Goal: Task Accomplishment & Management: Use online tool/utility

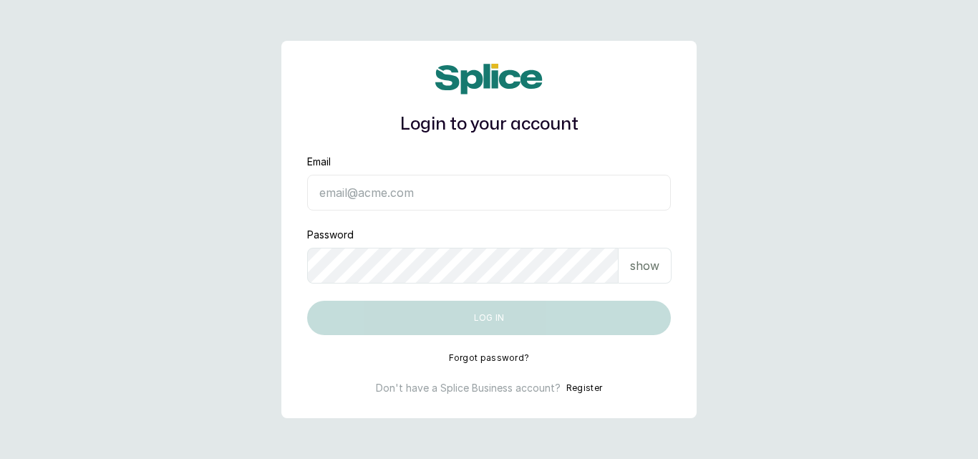
type input "[EMAIL_ADDRESS][DOMAIN_NAME]"
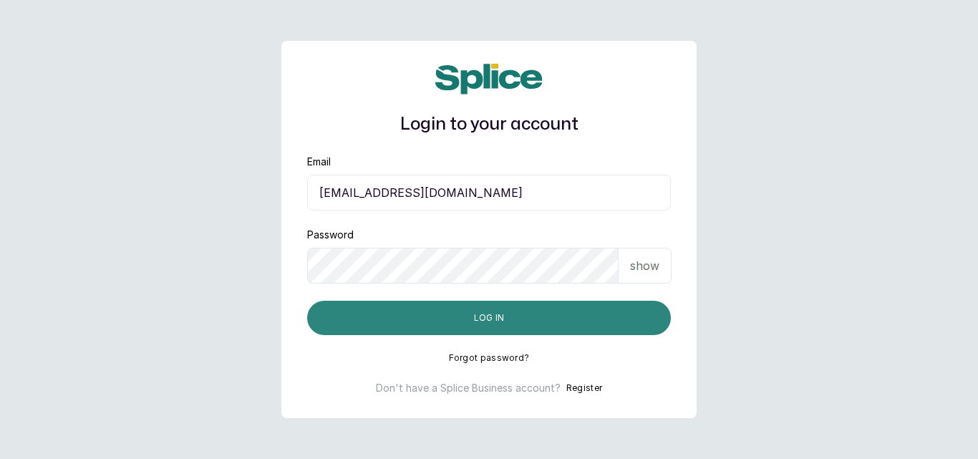
click at [535, 317] on button "Log in" at bounding box center [489, 318] width 364 height 34
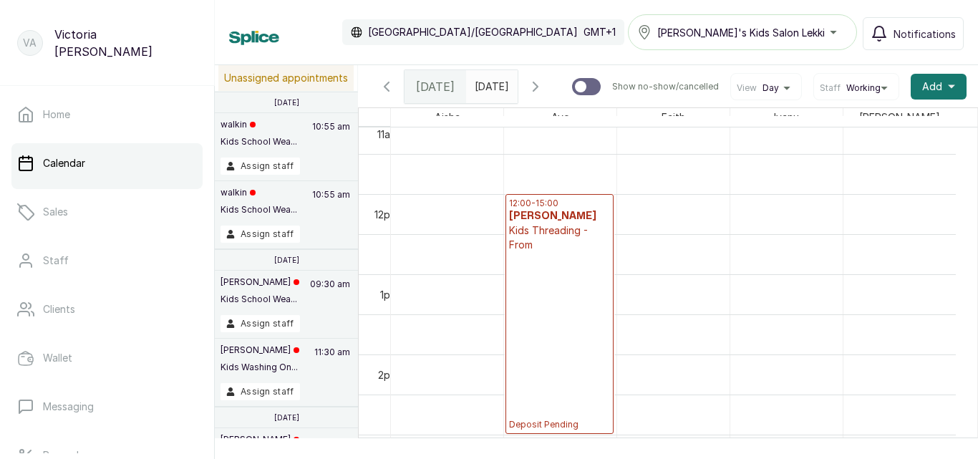
scroll to position [900, 0]
click at [584, 314] on div "12:00 - 15:00 [PERSON_NAME] Kids Threading - From Deposit Pending" at bounding box center [559, 309] width 101 height 233
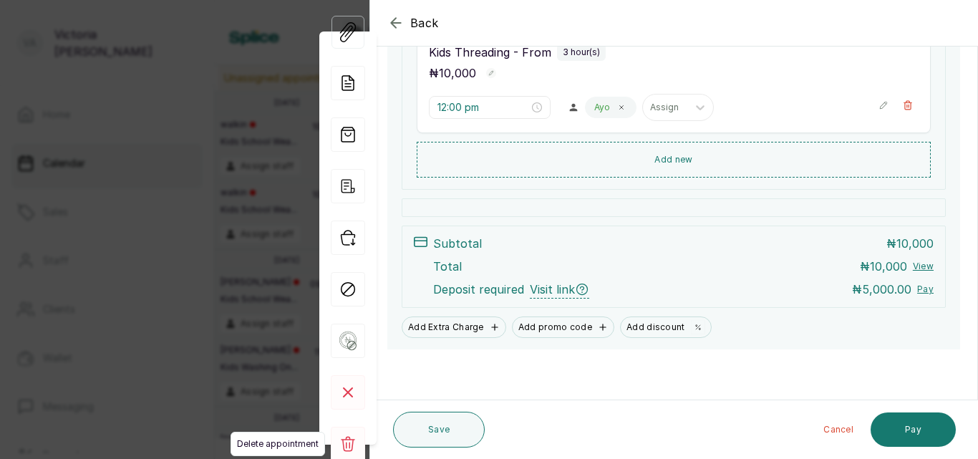
click at [347, 448] on rect at bounding box center [348, 444] width 34 height 34
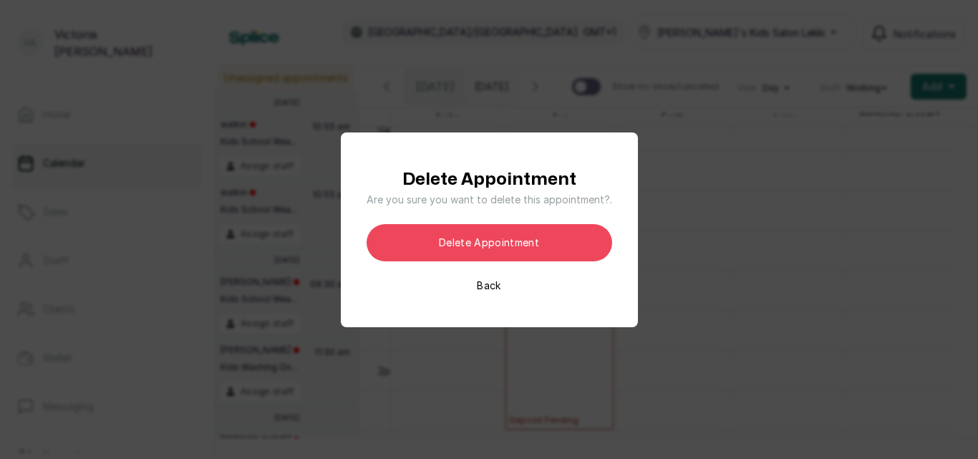
click at [483, 286] on button "Back" at bounding box center [489, 286] width 24 height 14
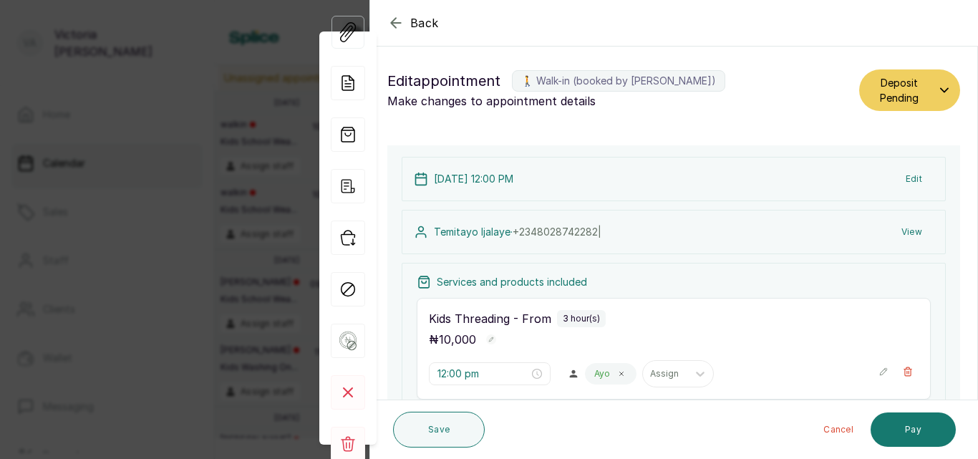
click at [395, 16] on icon "button" at bounding box center [395, 22] width 17 height 17
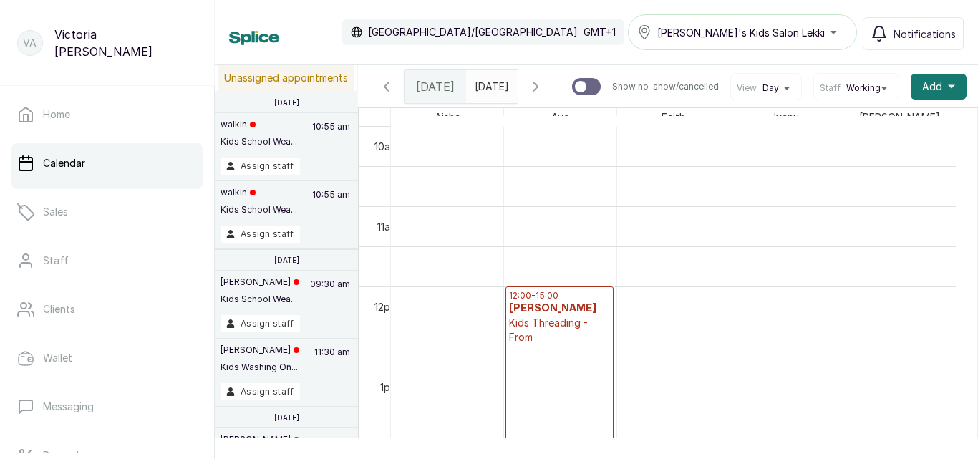
scroll to position [808, 0]
click at [544, 86] on icon "button" at bounding box center [535, 86] width 17 height 17
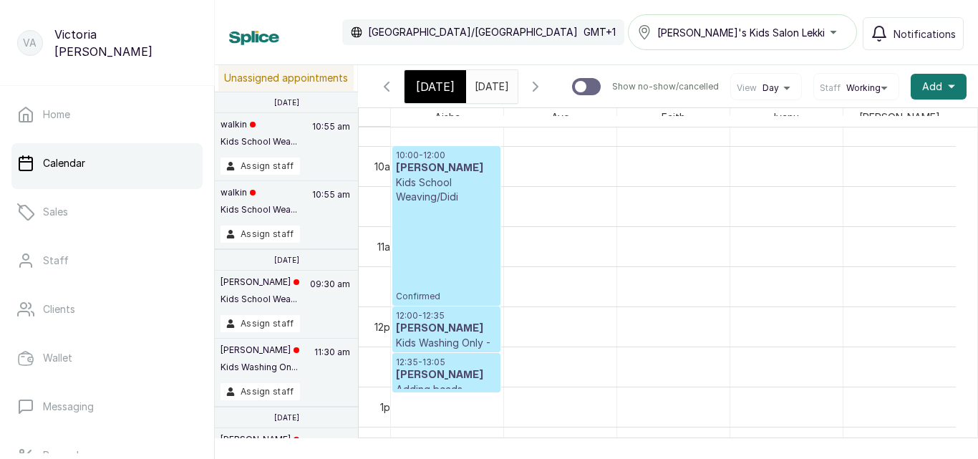
scroll to position [764, 0]
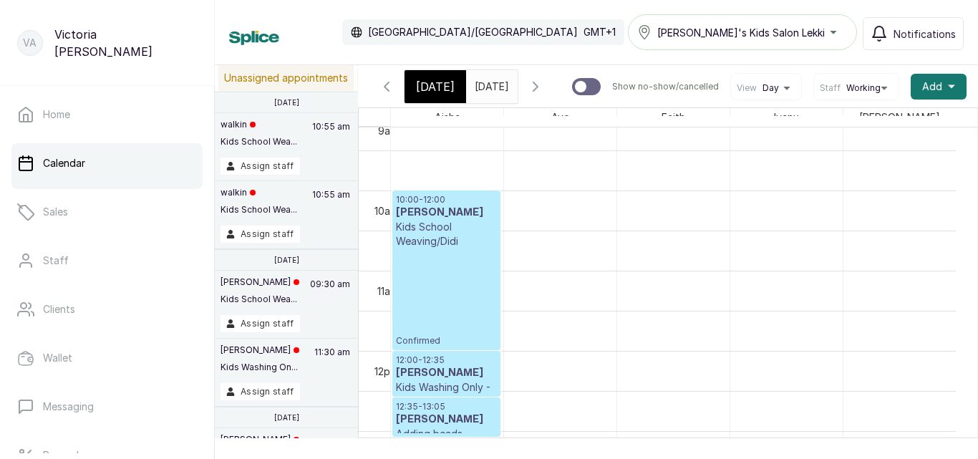
click at [544, 90] on icon "button" at bounding box center [535, 86] width 17 height 17
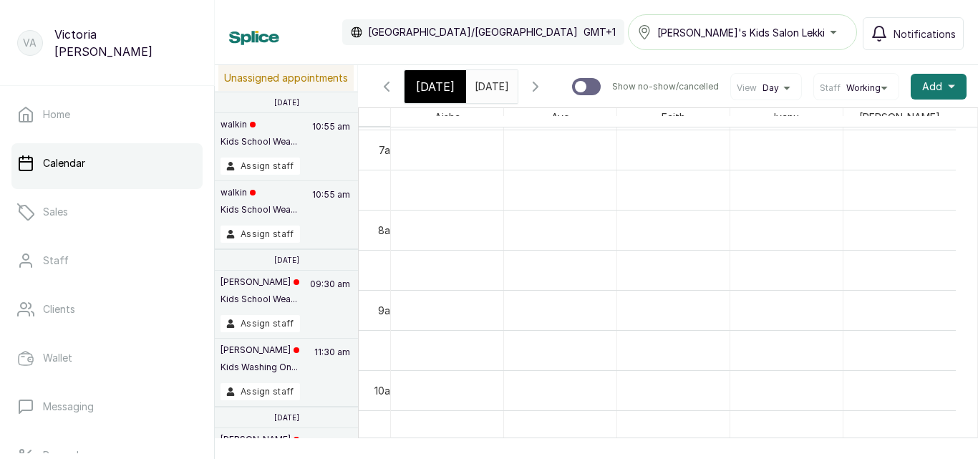
scroll to position [527, 0]
click at [385, 91] on icon "button" at bounding box center [386, 86] width 17 height 17
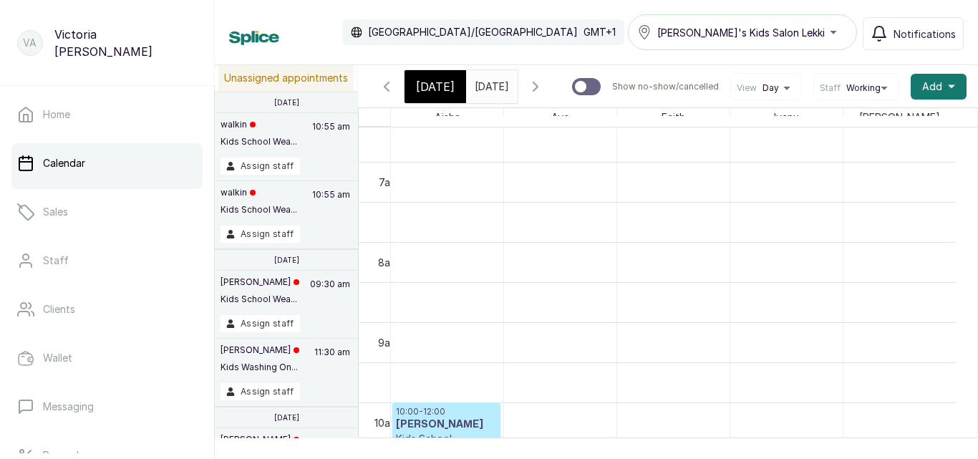
scroll to position [482, 0]
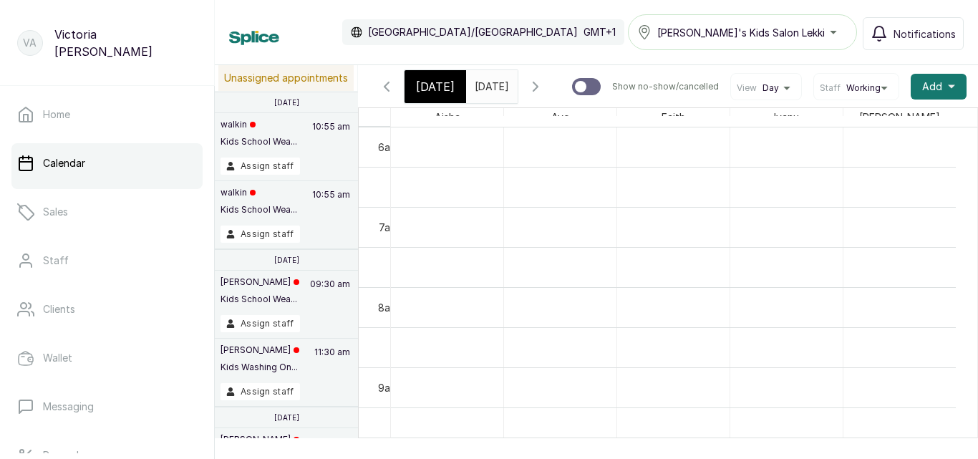
click at [386, 87] on icon "button" at bounding box center [387, 86] width 4 height 9
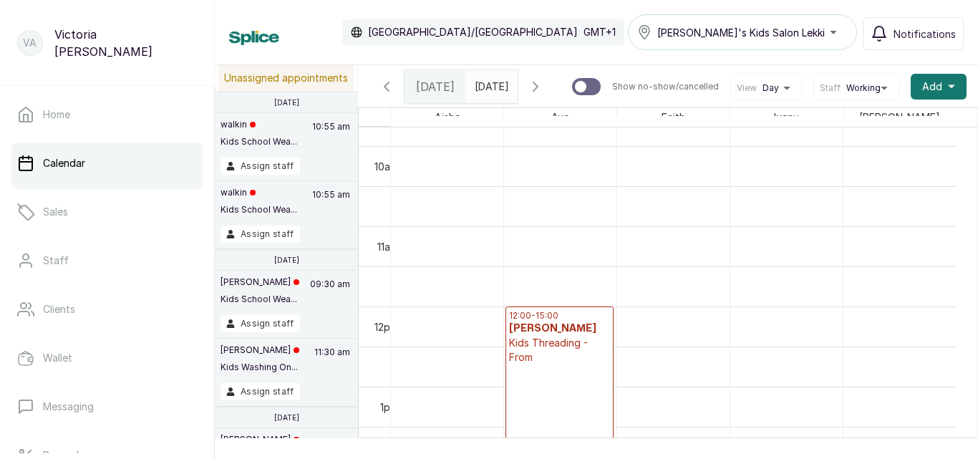
scroll to position [796, 0]
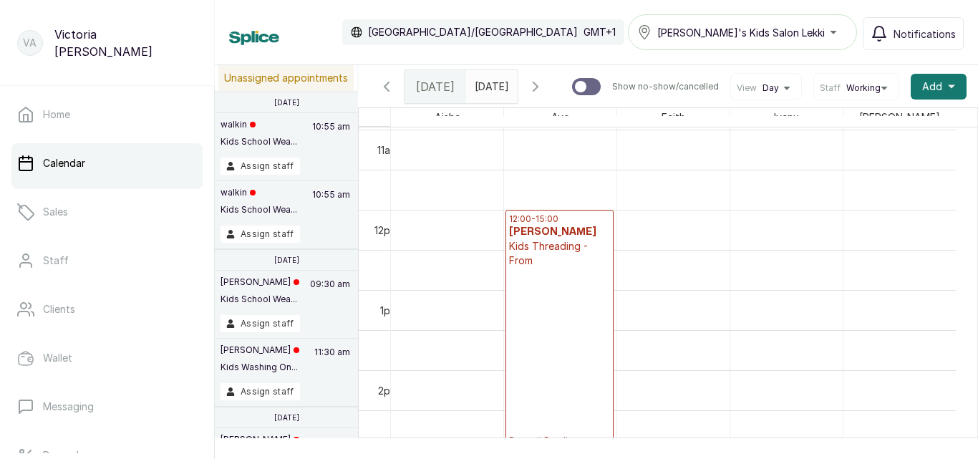
click at [538, 87] on icon "button" at bounding box center [536, 86] width 4 height 9
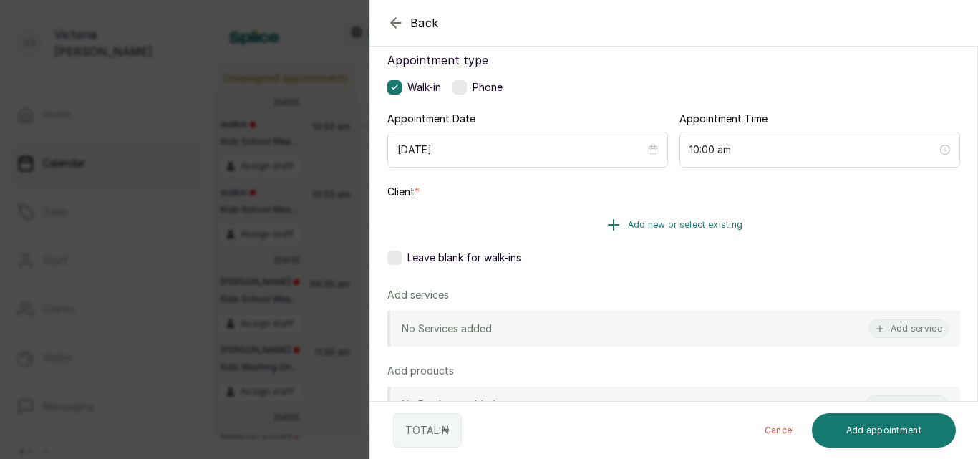
click at [684, 225] on span "Add new or select existing" at bounding box center [685, 224] width 115 height 11
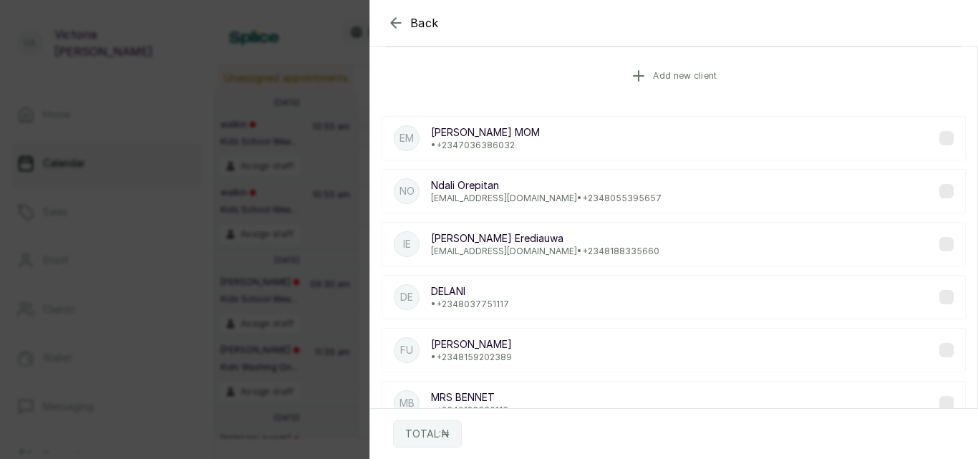
click at [678, 73] on span "Add new client" at bounding box center [685, 75] width 64 height 11
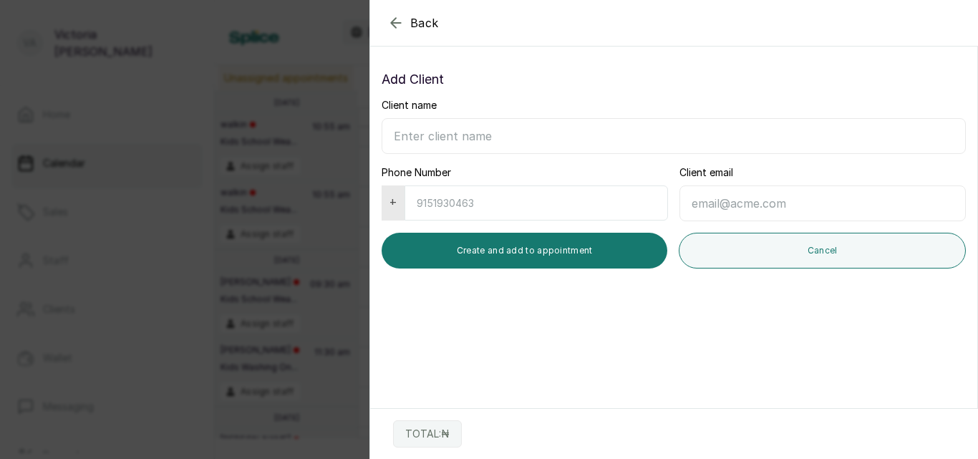
scroll to position [0, 0]
click at [396, 21] on icon "button" at bounding box center [395, 22] width 17 height 17
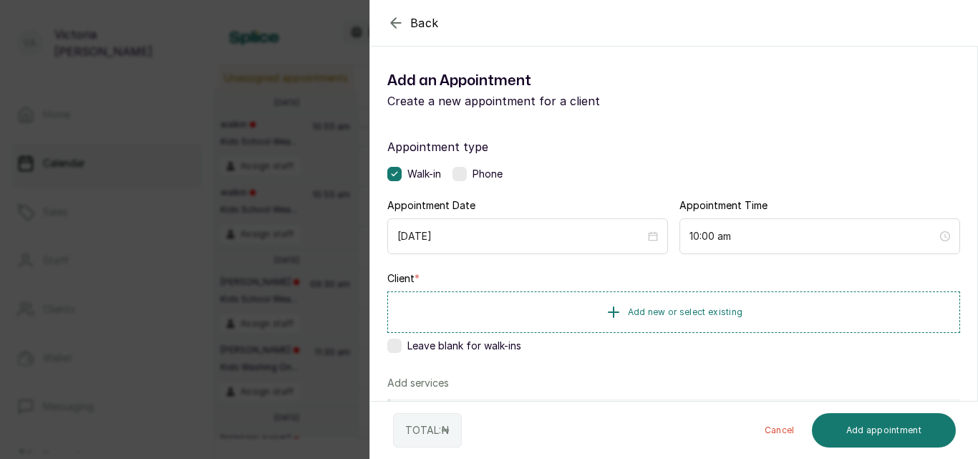
click at [466, 175] on label at bounding box center [460, 174] width 14 height 14
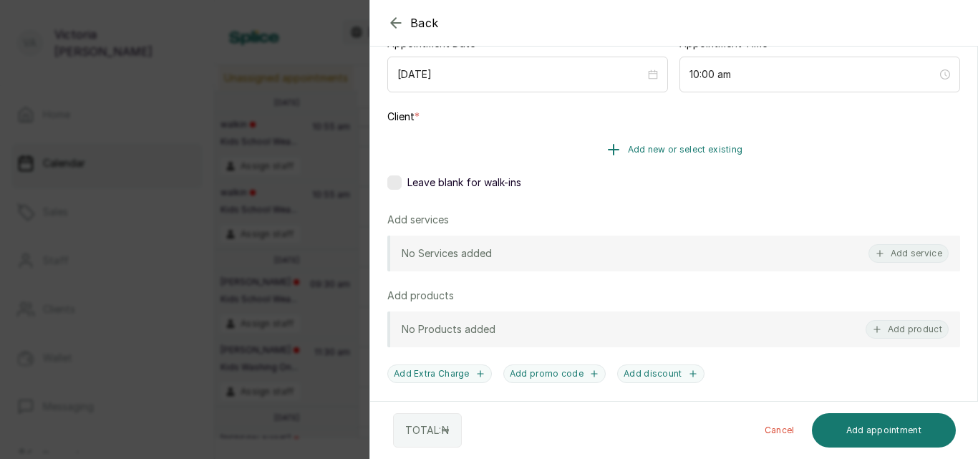
click at [700, 147] on span "Add new or select existing" at bounding box center [685, 149] width 115 height 11
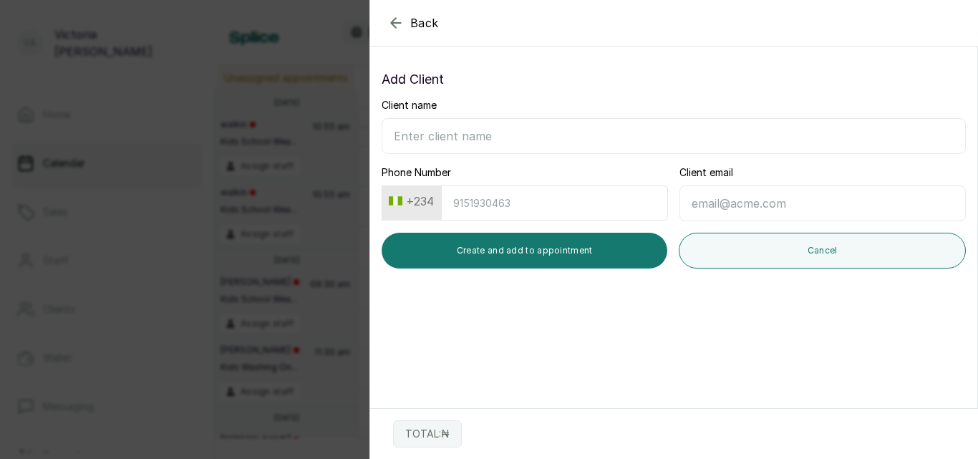
click at [388, 24] on icon "button" at bounding box center [395, 22] width 17 height 17
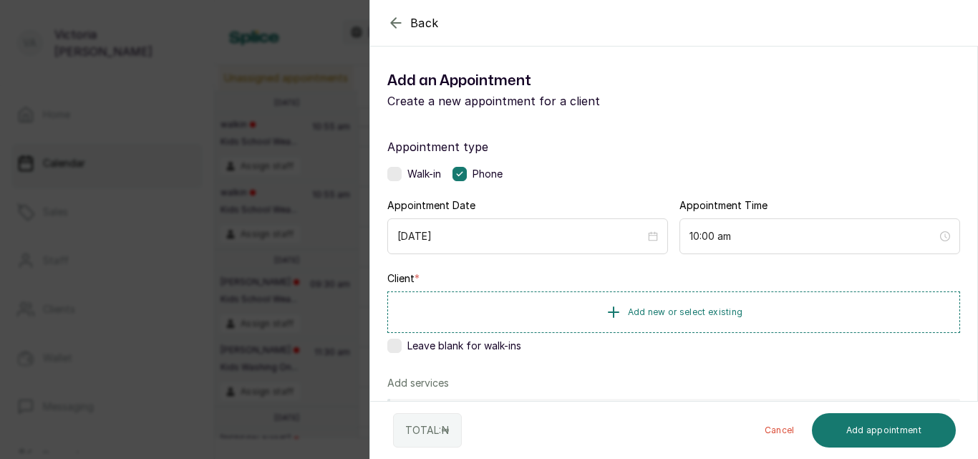
click at [398, 22] on icon "button" at bounding box center [395, 22] width 17 height 17
click at [463, 170] on label at bounding box center [460, 174] width 14 height 14
click at [683, 311] on span "Add new or select existing" at bounding box center [685, 311] width 115 height 11
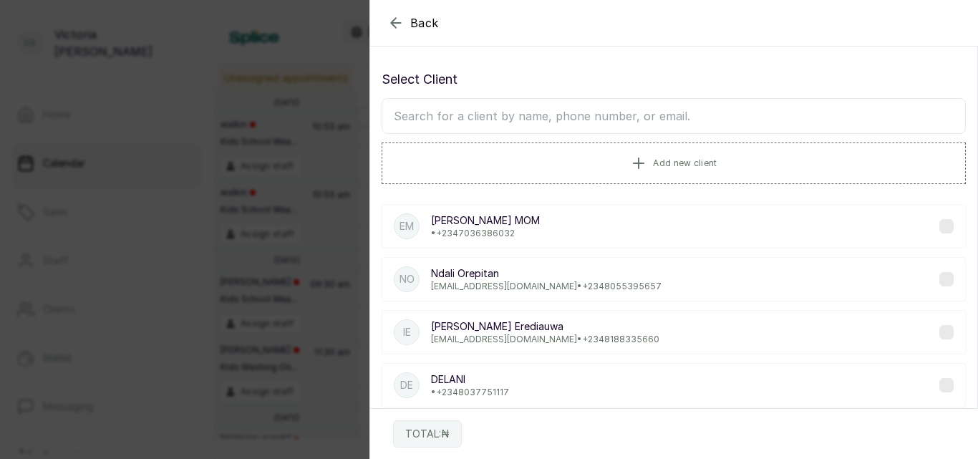
click at [513, 108] on input "text" at bounding box center [674, 116] width 584 height 36
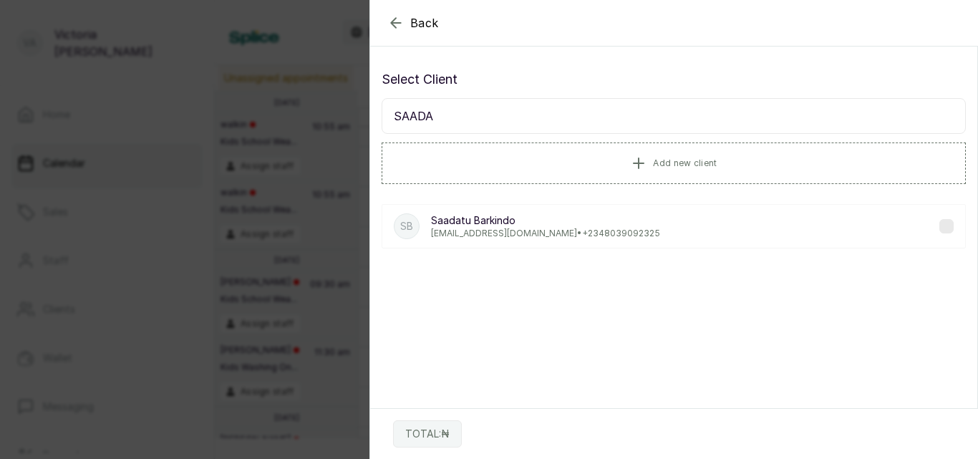
type input "SAADA"
click at [940, 228] on label at bounding box center [947, 226] width 14 height 14
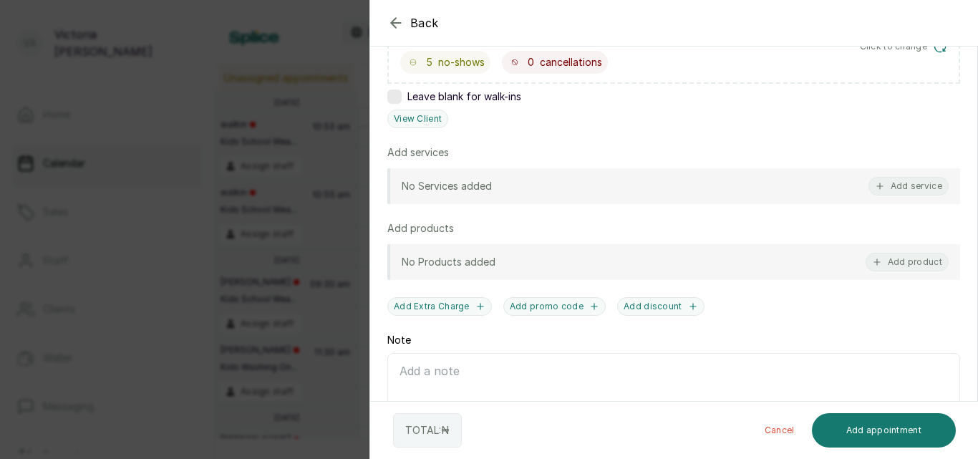
scroll to position [286, 0]
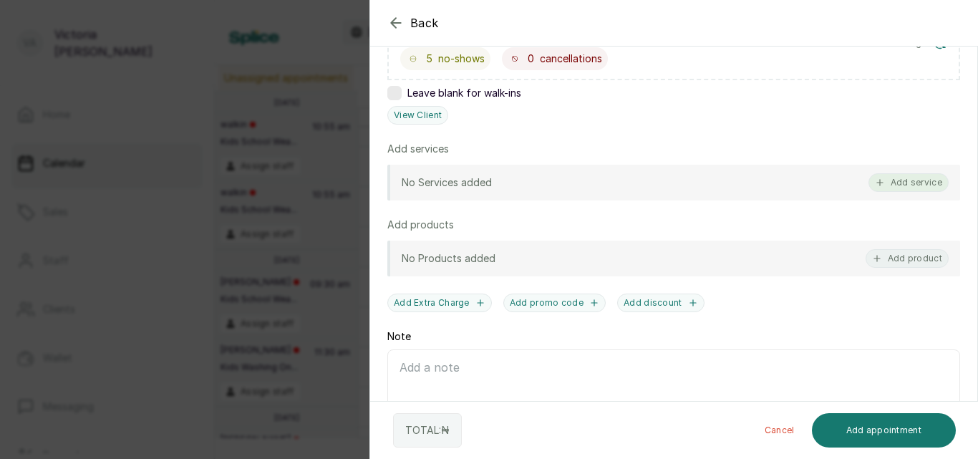
click at [895, 183] on button "Add service" at bounding box center [909, 182] width 80 height 19
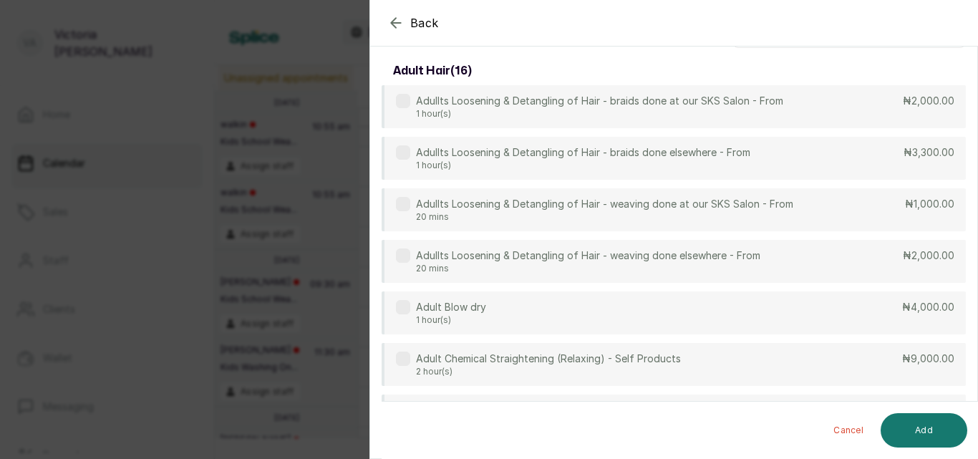
scroll to position [0, 0]
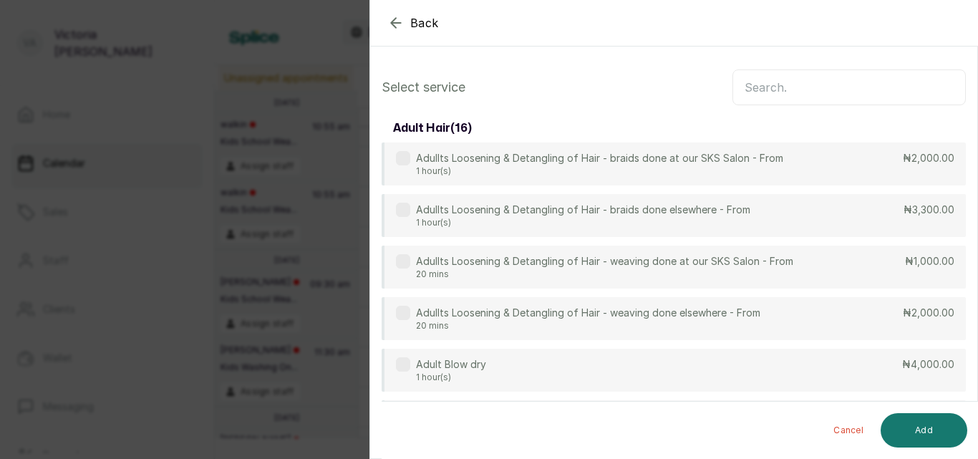
click at [789, 89] on input "text" at bounding box center [849, 87] width 233 height 36
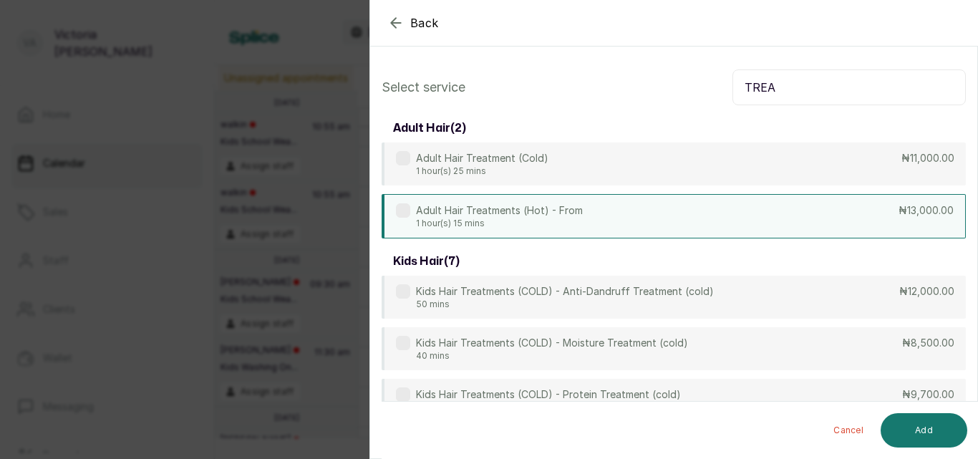
type input "TREA"
click at [409, 211] on label at bounding box center [403, 210] width 14 height 14
click at [945, 430] on button "Add" at bounding box center [924, 430] width 87 height 34
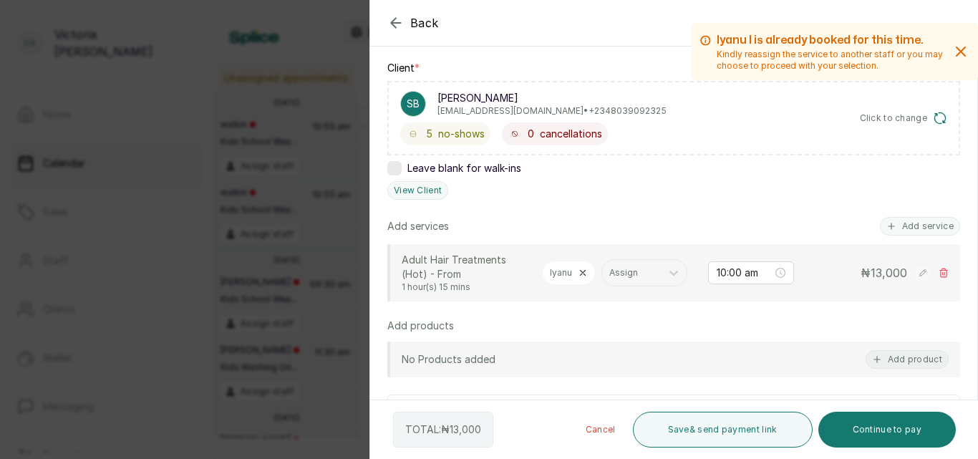
scroll to position [244, 0]
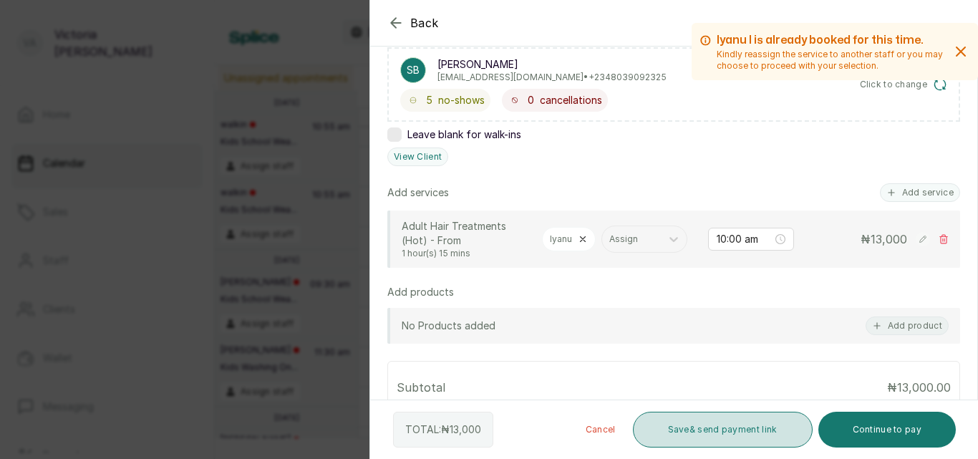
click at [759, 428] on button "Save & send payment link" at bounding box center [723, 430] width 180 height 36
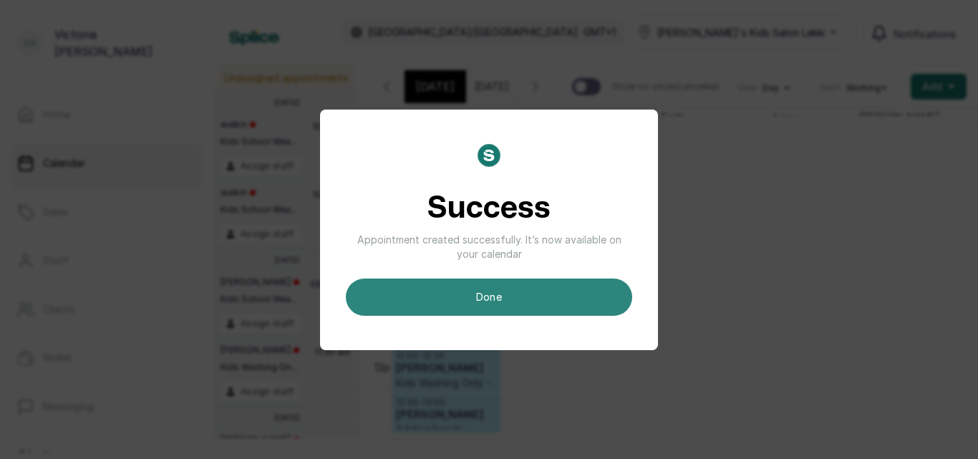
click at [571, 304] on button "done" at bounding box center [489, 297] width 286 height 37
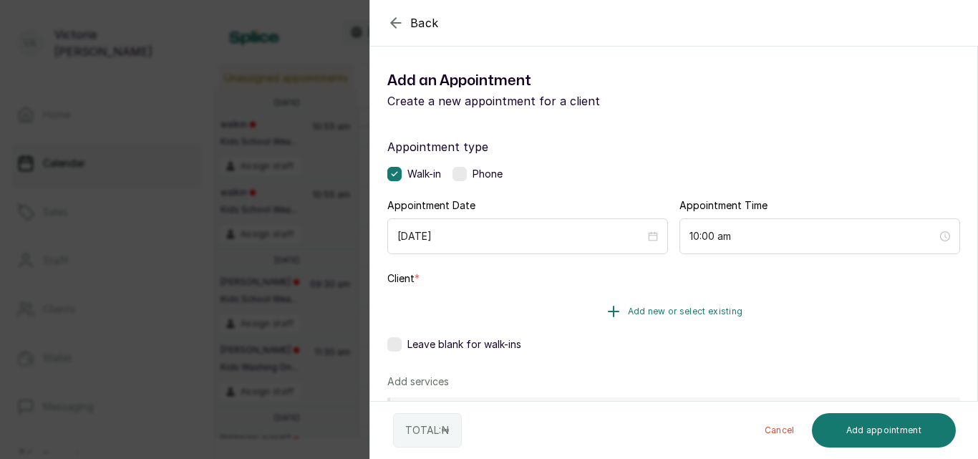
click at [698, 310] on span "Add new or select existing" at bounding box center [685, 311] width 115 height 11
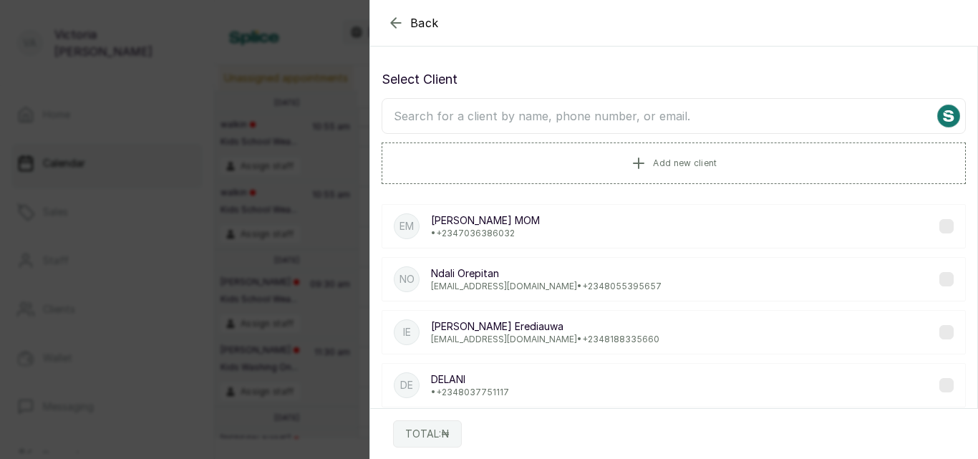
click at [595, 119] on input "text" at bounding box center [674, 116] width 584 height 36
type input "SAADATU"
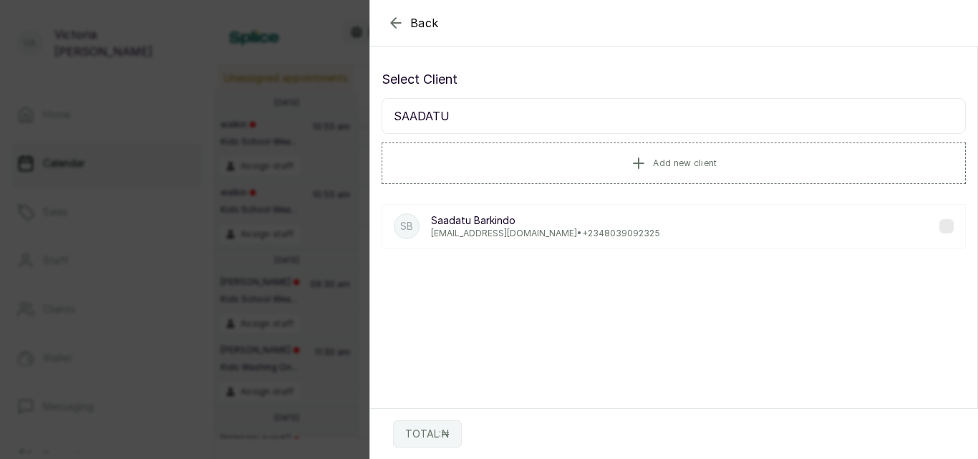
click at [569, 234] on p "[EMAIL_ADDRESS][DOMAIN_NAME] • [PHONE_NUMBER]" at bounding box center [545, 233] width 229 height 11
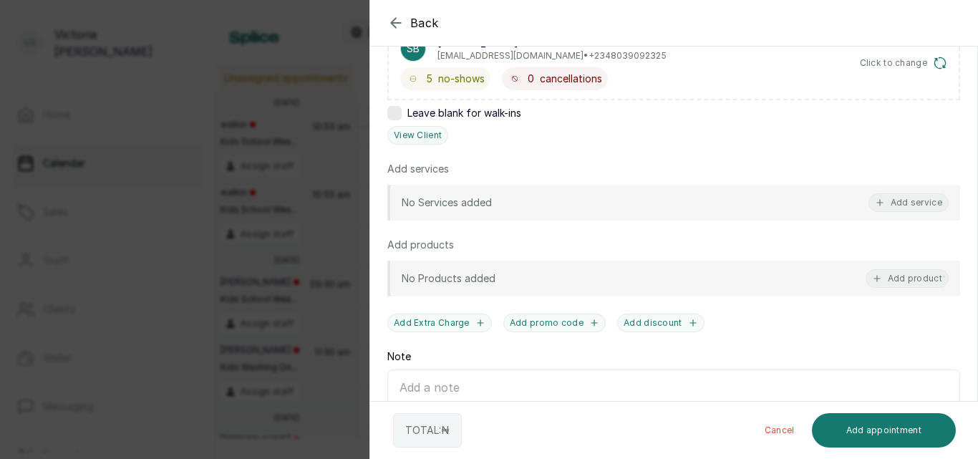
scroll to position [271, 0]
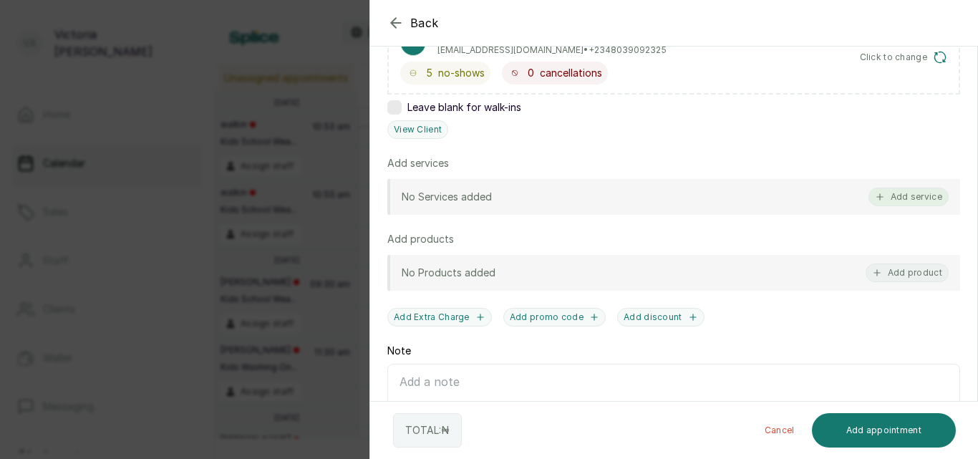
click at [886, 195] on button "Add service" at bounding box center [909, 197] width 80 height 19
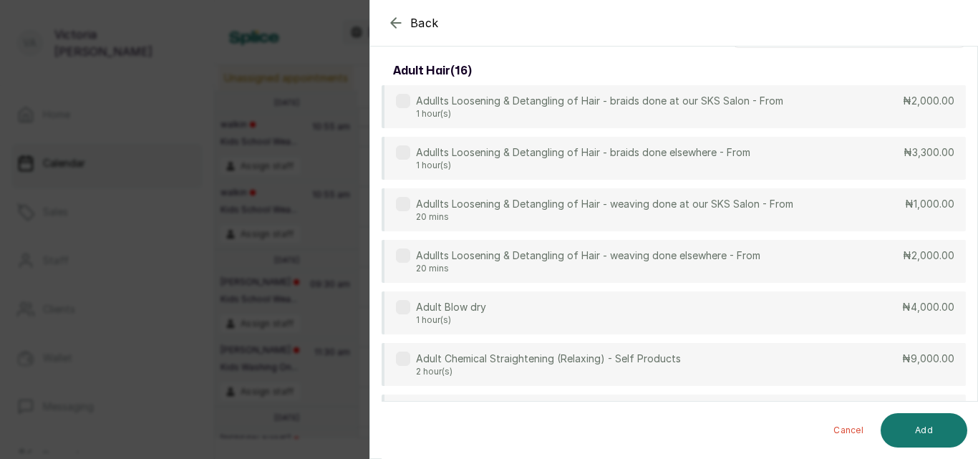
scroll to position [0, 0]
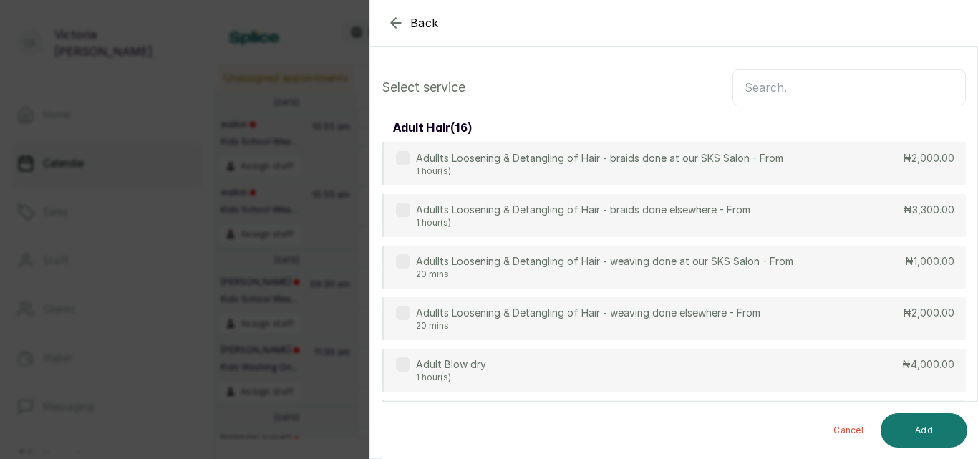
click at [814, 88] on input "text" at bounding box center [849, 87] width 233 height 36
click at [814, 85] on input "text" at bounding box center [849, 87] width 233 height 36
click at [815, 82] on input "text" at bounding box center [849, 87] width 233 height 36
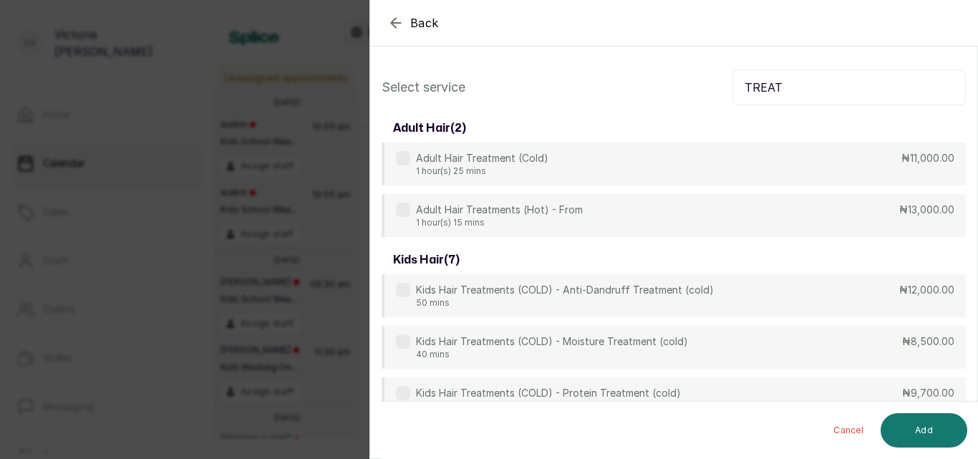
type input "TREAT"
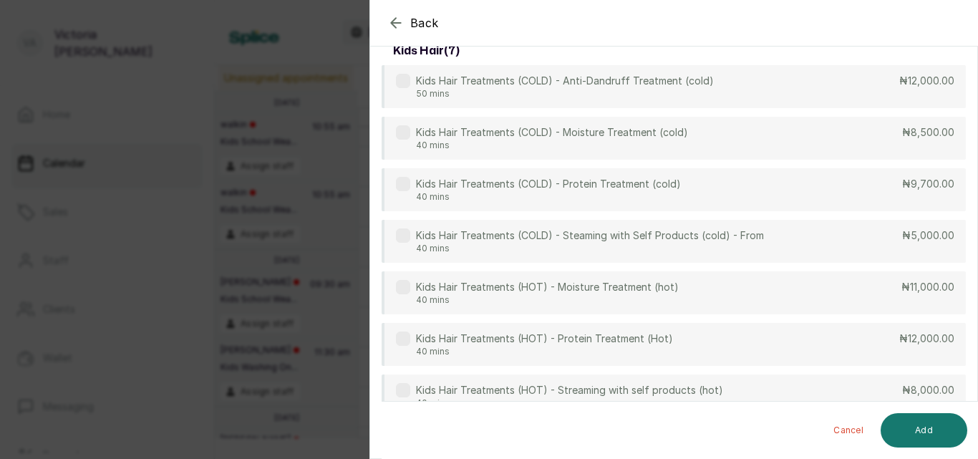
scroll to position [211, 0]
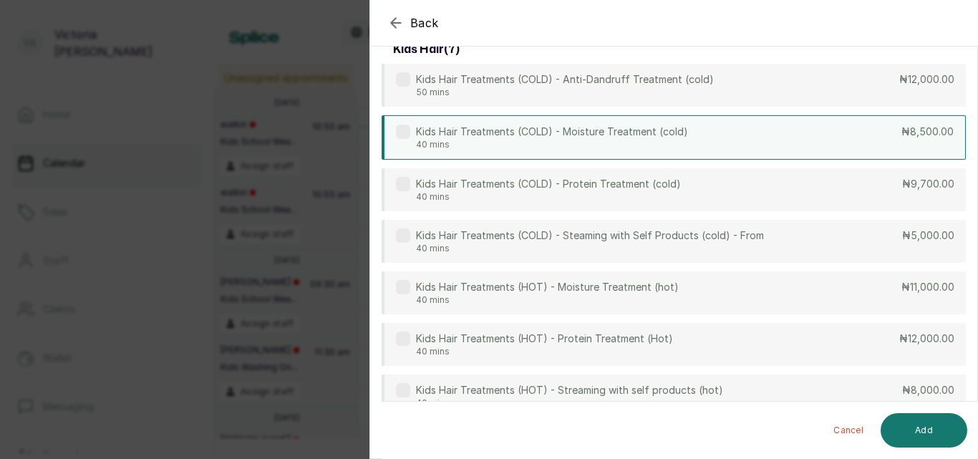
click at [405, 131] on label at bounding box center [403, 132] width 14 height 14
click at [919, 421] on button "Add" at bounding box center [924, 430] width 87 height 34
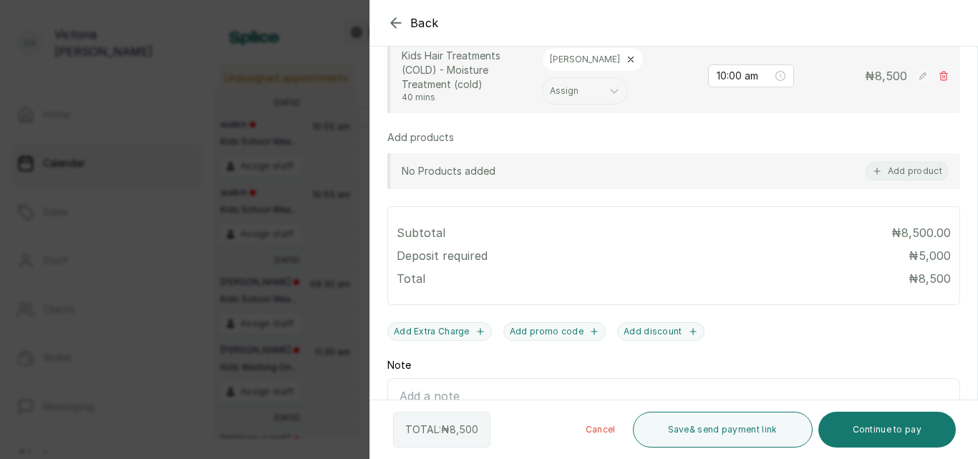
scroll to position [511, 0]
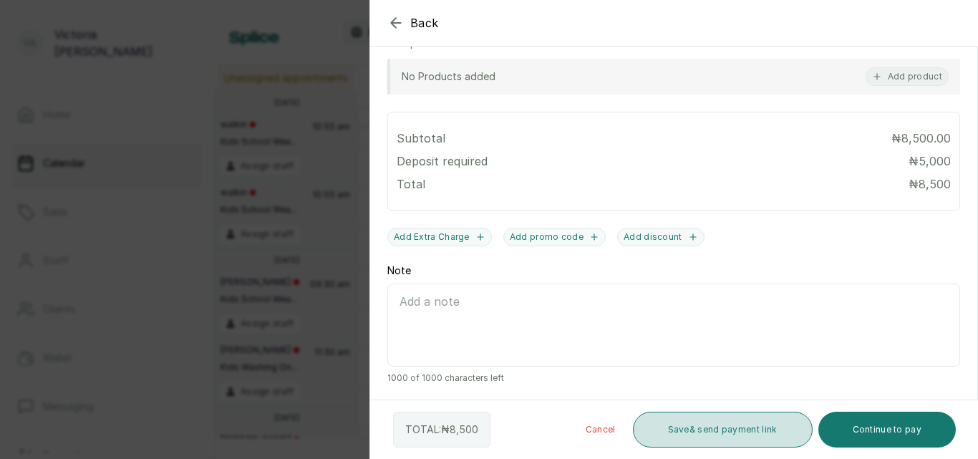
click at [763, 430] on button "Save & send payment link" at bounding box center [723, 430] width 180 height 36
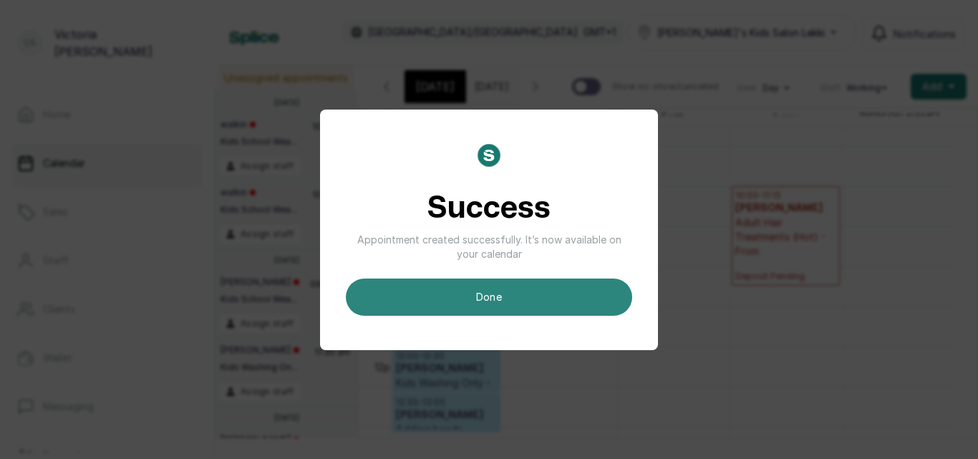
click at [548, 295] on button "done" at bounding box center [489, 297] width 286 height 37
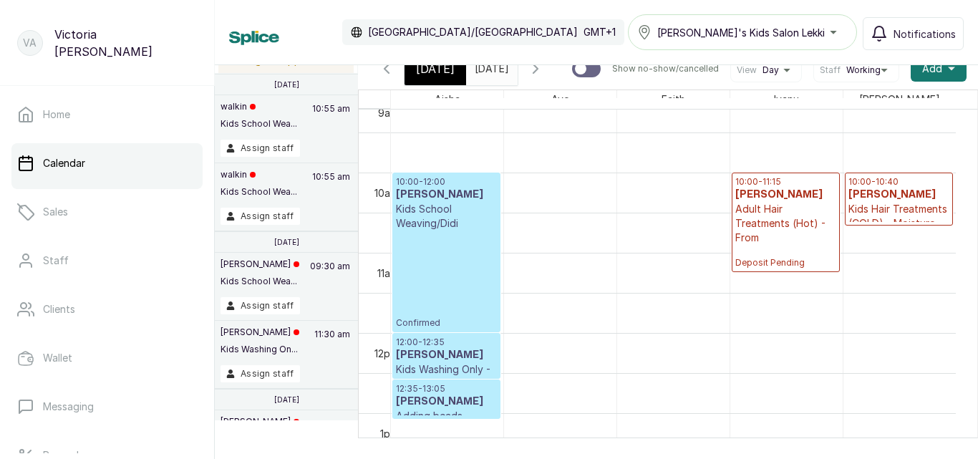
scroll to position [0, 0]
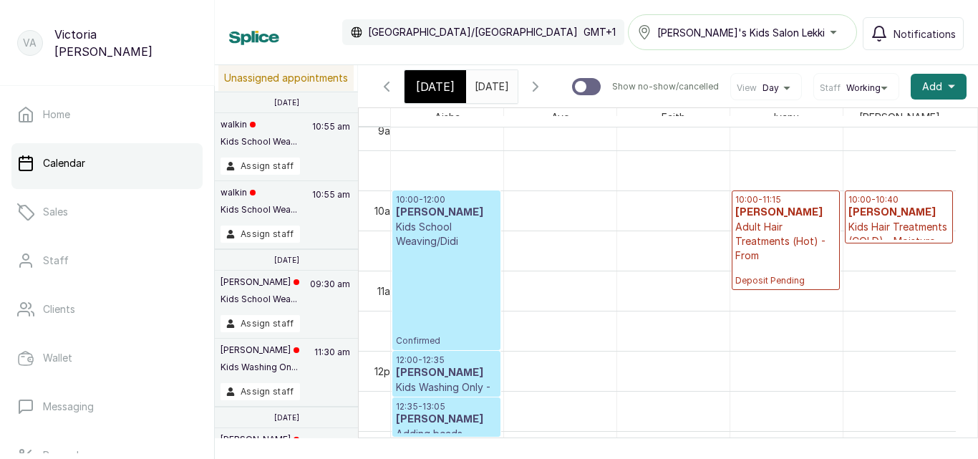
click at [517, 90] on span at bounding box center [503, 83] width 27 height 24
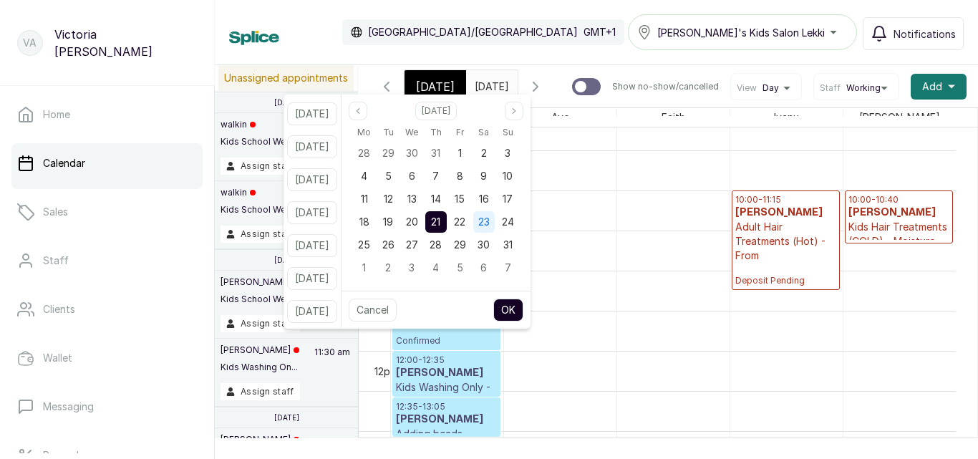
click at [490, 221] on span "23" at bounding box center [483, 222] width 11 height 12
click at [521, 312] on button "OK" at bounding box center [508, 310] width 30 height 23
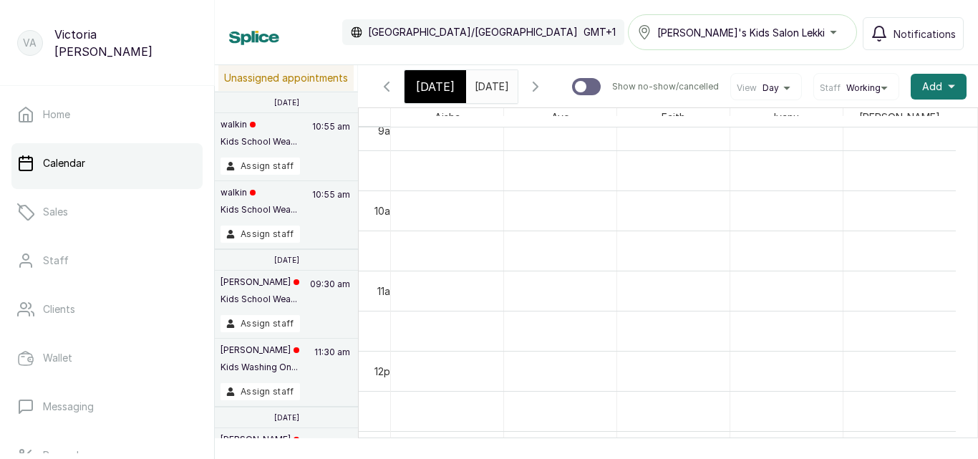
type input "[DATE]"
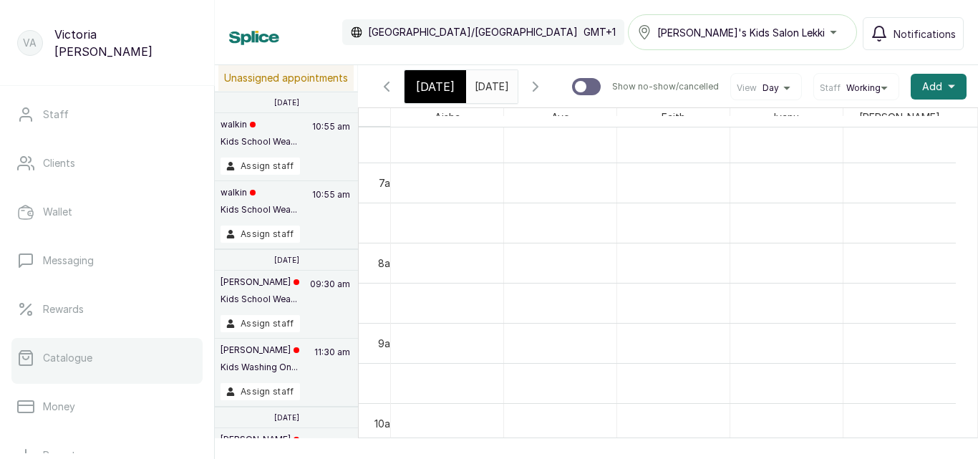
click at [97, 362] on link "Catalogue" at bounding box center [106, 358] width 191 height 40
